Goal: Information Seeking & Learning: Learn about a topic

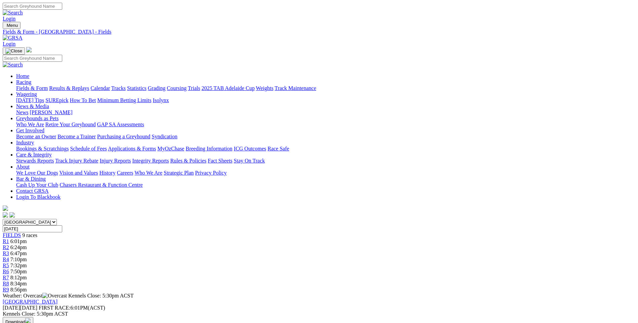
click at [48, 85] on link "Fields & Form" at bounding box center [32, 88] width 32 height 6
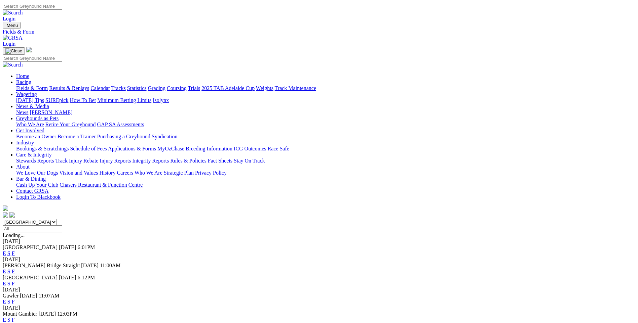
click at [15, 299] on link "F" at bounding box center [13, 302] width 3 height 6
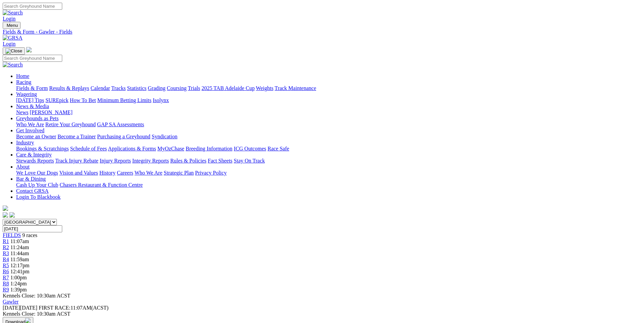
click at [110, 85] on link "Calendar" at bounding box center [100, 88] width 20 height 6
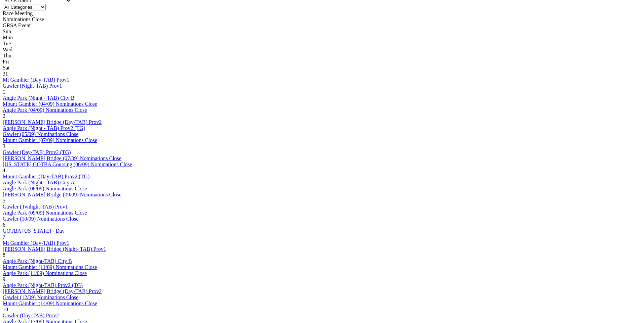
scroll to position [336, 0]
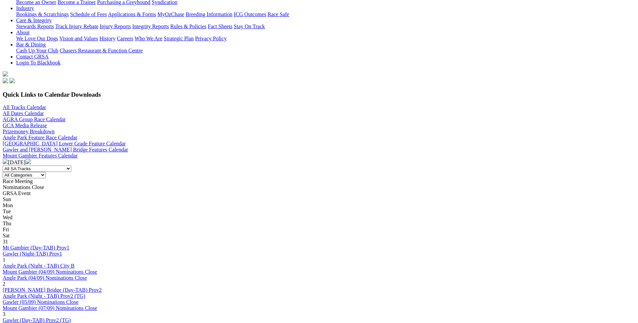
click at [31, 159] on img at bounding box center [28, 161] width 5 height 5
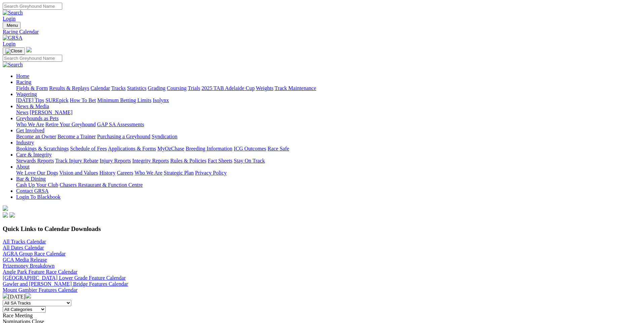
click at [48, 85] on link "Fields & Form" at bounding box center [32, 88] width 32 height 6
